Goal: Check status: Check status

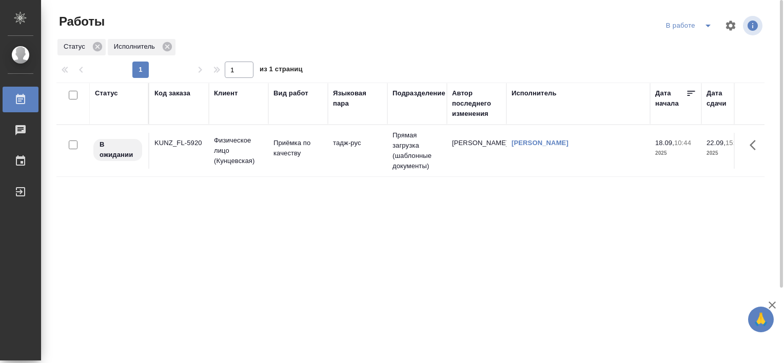
click at [184, 142] on div "KUNZ_FL-5920" at bounding box center [178, 143] width 49 height 10
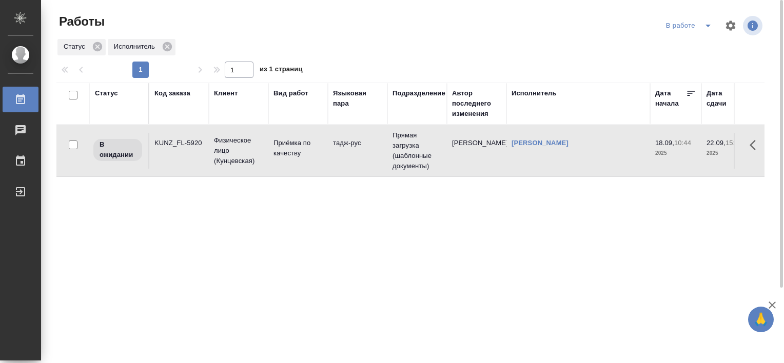
click at [184, 142] on div "KUNZ_FL-5920" at bounding box center [178, 143] width 49 height 10
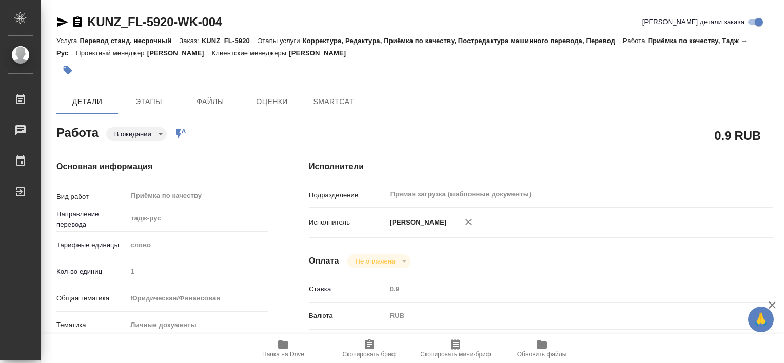
type textarea "x"
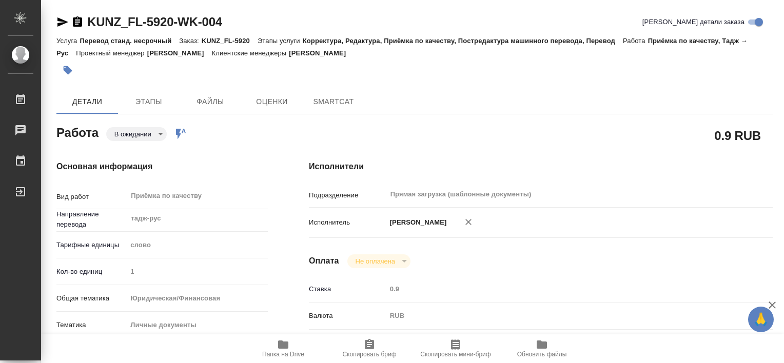
type textarea "x"
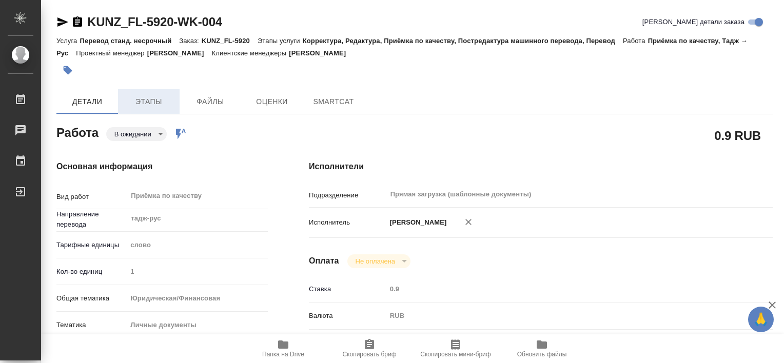
type textarea "x"
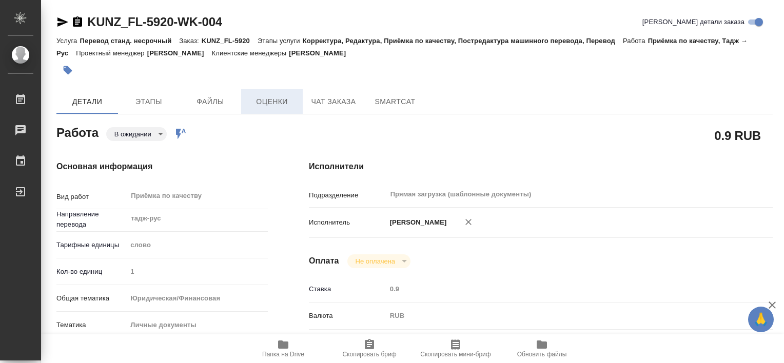
type textarea "x"
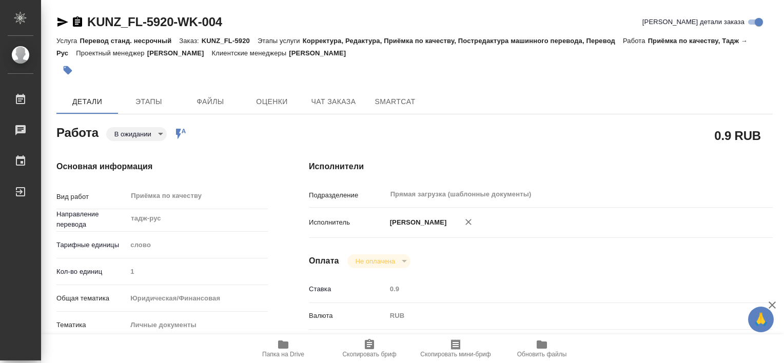
type textarea "x"
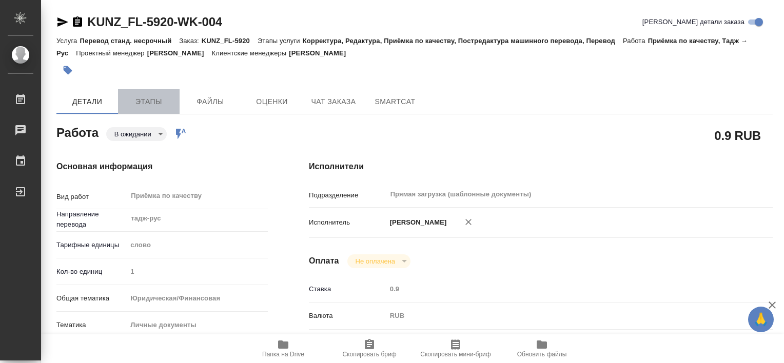
click at [160, 108] on button "Этапы" at bounding box center [149, 101] width 62 height 25
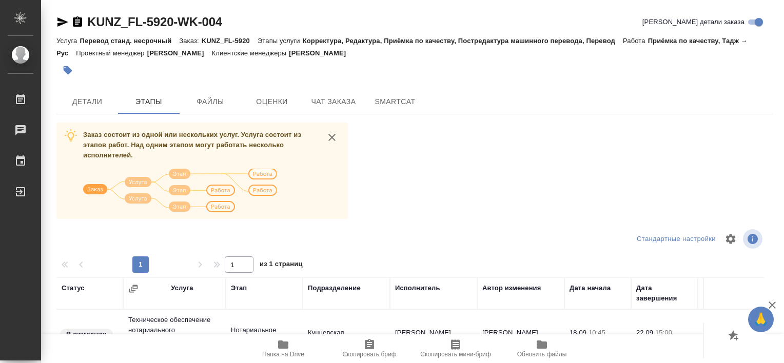
click at [584, 152] on div "Заказ состоит из одной или нескольких услуг. Услуга состоит из этапов работ. На…" at bounding box center [414, 316] width 716 height 386
click at [382, 223] on div "Заказ состоит из одной или нескольких услуг. Услуга состоит из этапов работ. На…" at bounding box center [414, 316] width 716 height 386
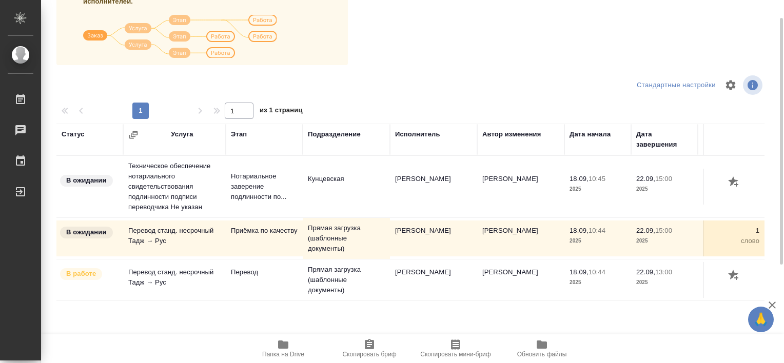
scroll to position [171, 0]
